Goal: Transaction & Acquisition: Obtain resource

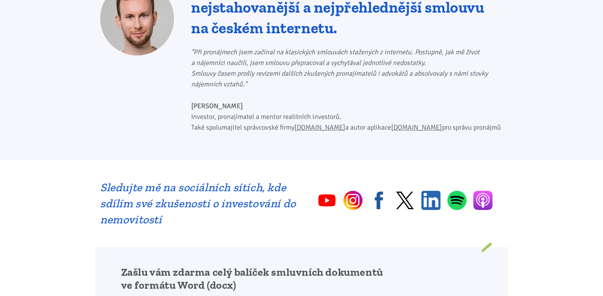
scroll to position [574, 0]
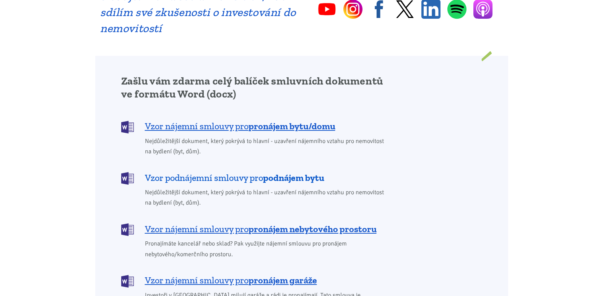
click at [235, 172] on span "Vzor podnájemní smlouvy pro podnájem bytu" at bounding box center [234, 178] width 179 height 12
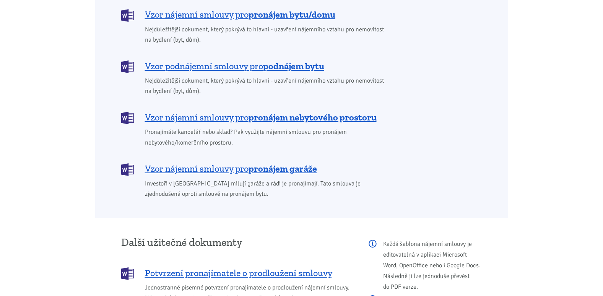
scroll to position [627, 0]
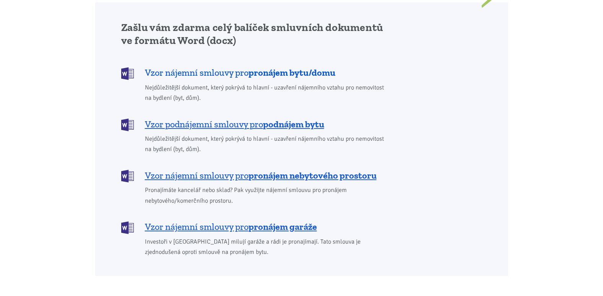
click at [209, 67] on span "Vzor nájemní smlouvy pro pronájem bytu/domu" at bounding box center [240, 73] width 191 height 12
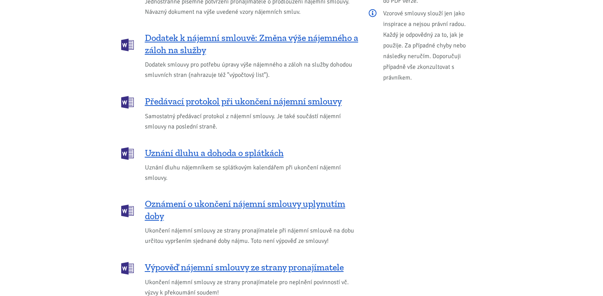
scroll to position [857, 0]
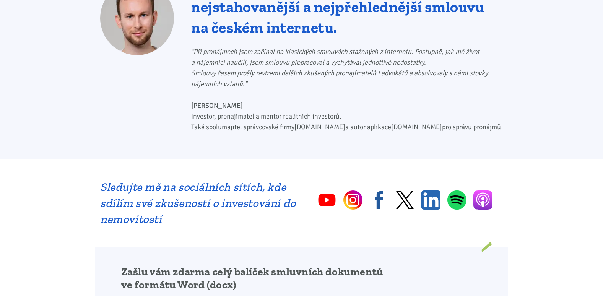
scroll to position [383, 0]
